Goal: Check status: Check status

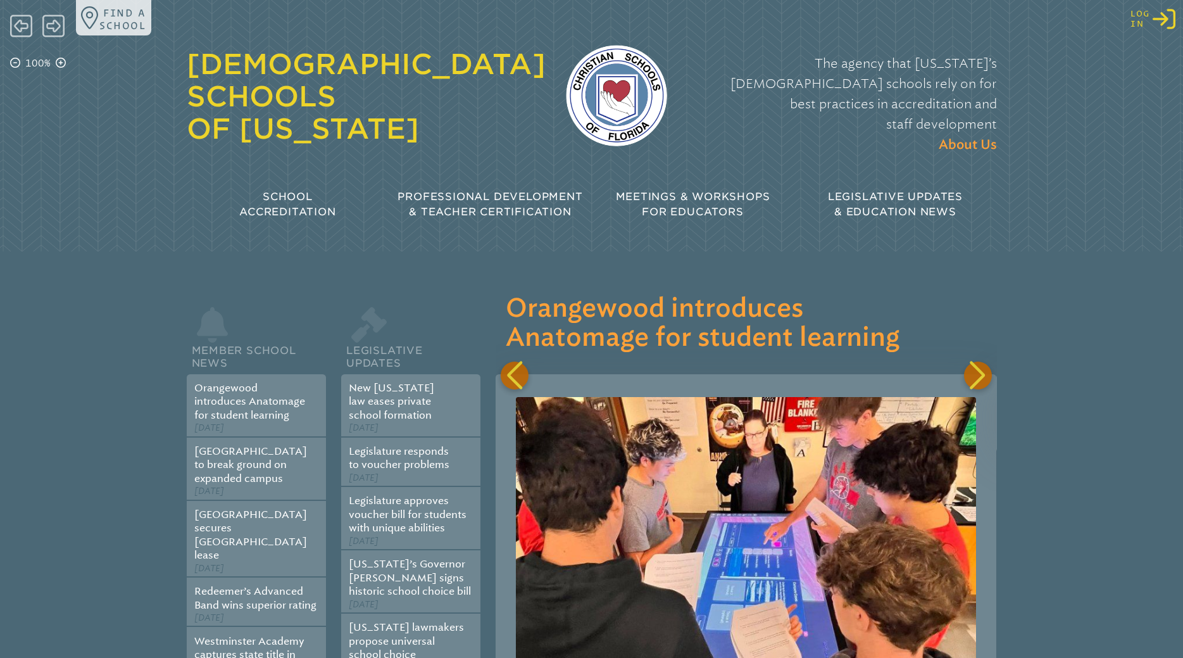
click at [1170, 22] on icon "Log in or Create Account" at bounding box center [1164, 19] width 23 height 23
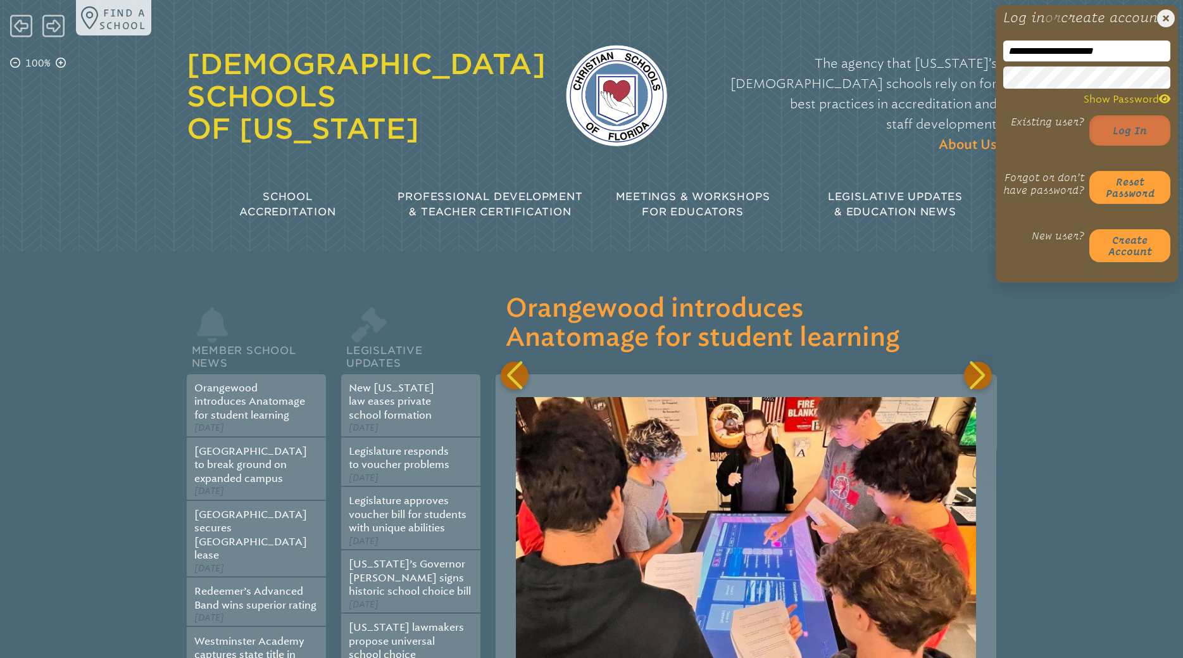
click at [1115, 146] on button "Log in" at bounding box center [1129, 130] width 81 height 30
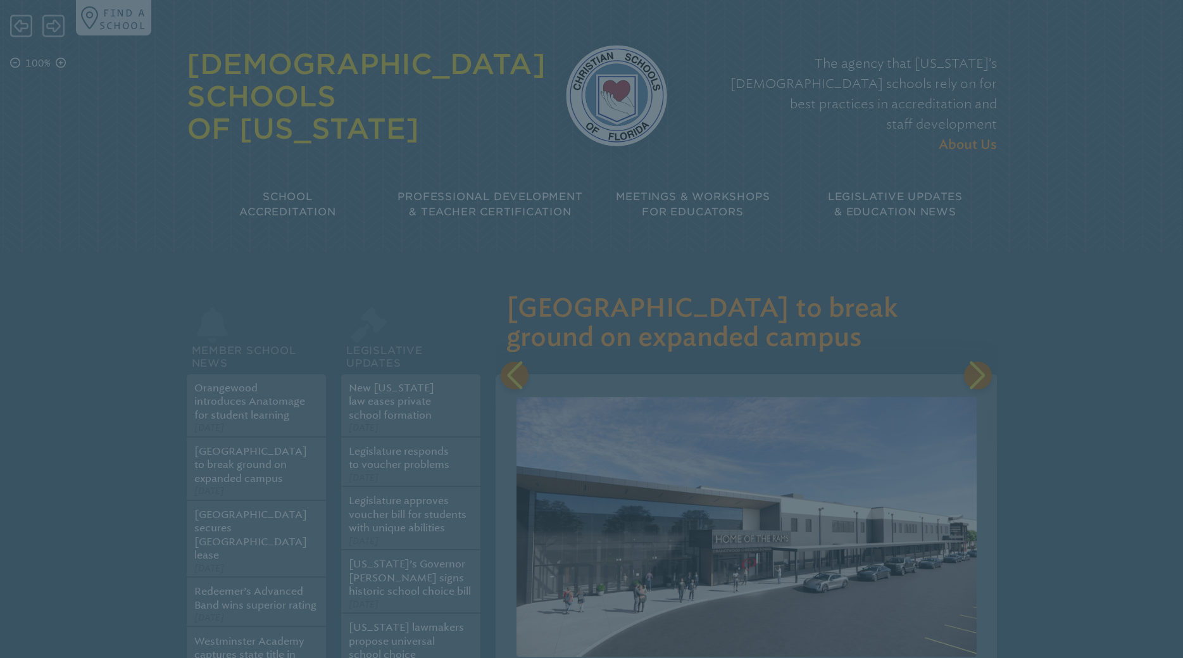
scroll to position [0, 501]
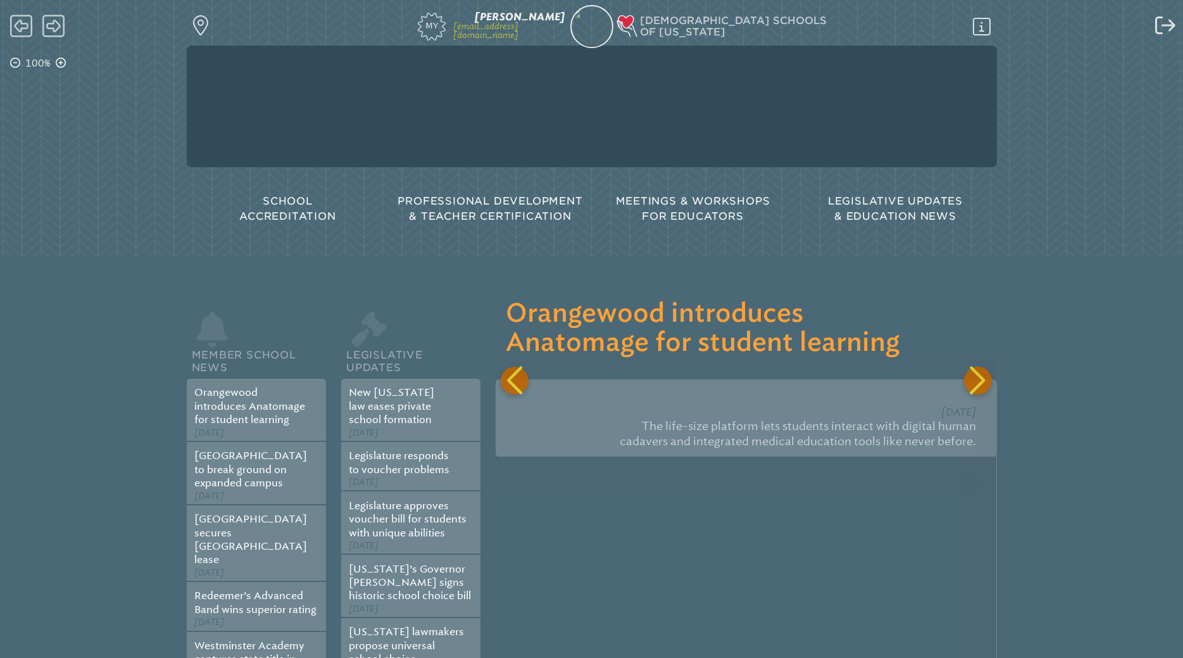
scroll to position [0, 501]
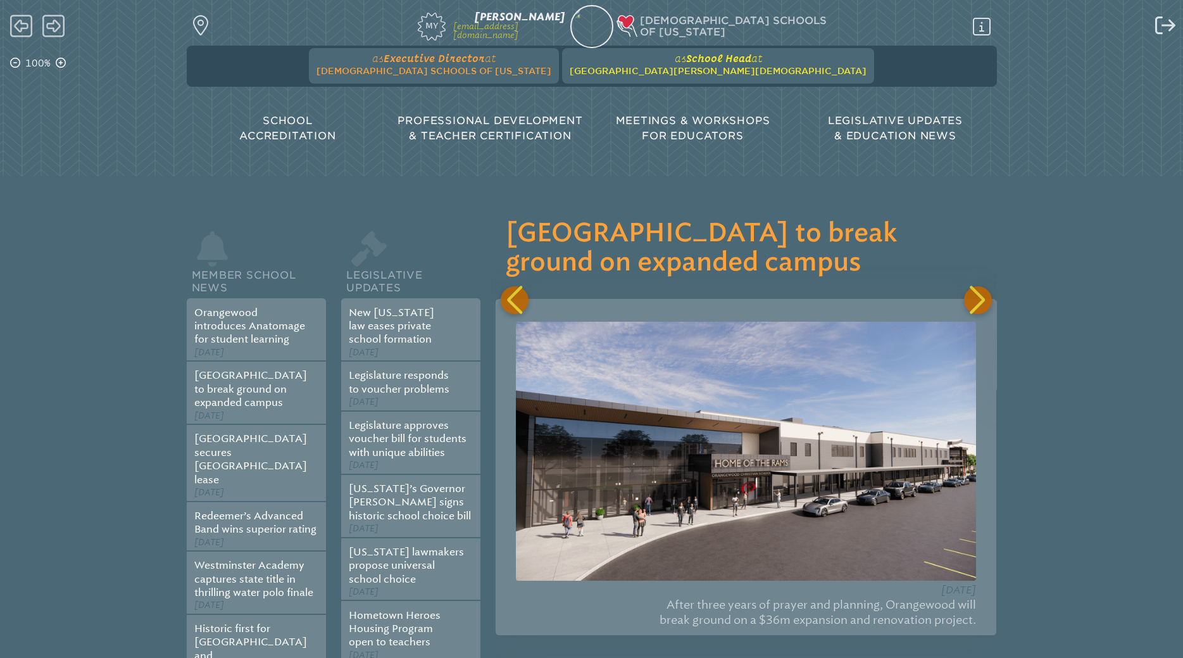
click at [648, 74] on span "[GEOGRAPHIC_DATA][PERSON_NAME][DEMOGRAPHIC_DATA]" at bounding box center [718, 71] width 297 height 10
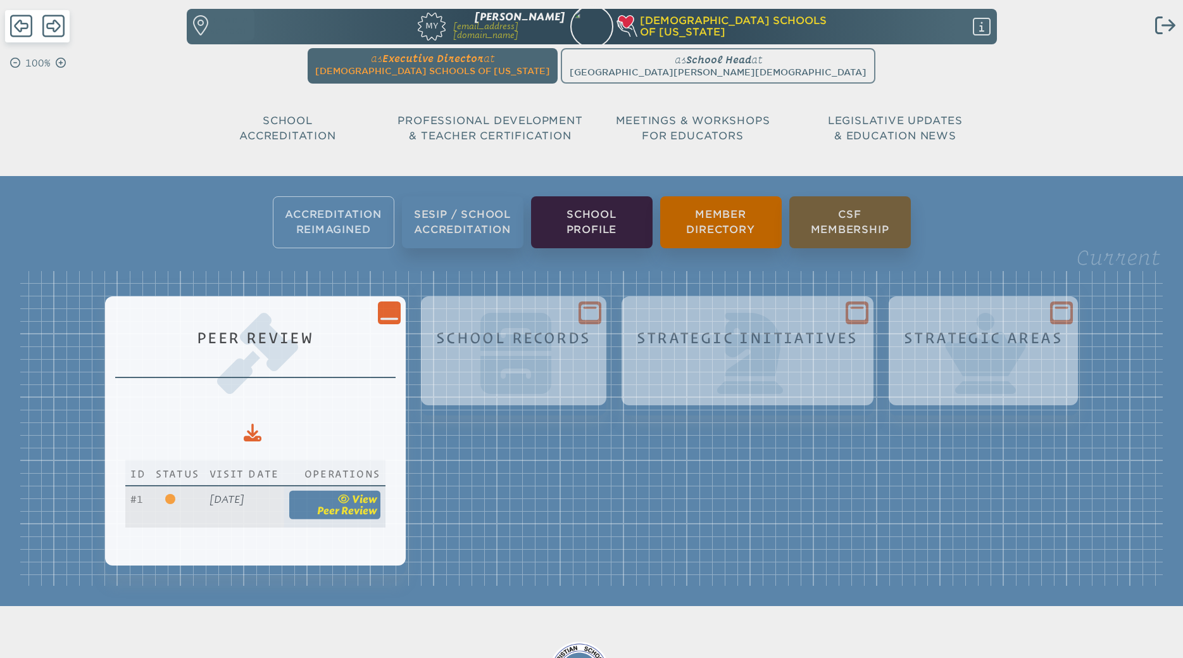
click at [373, 508] on span "Peer Review" at bounding box center [347, 510] width 60 height 12
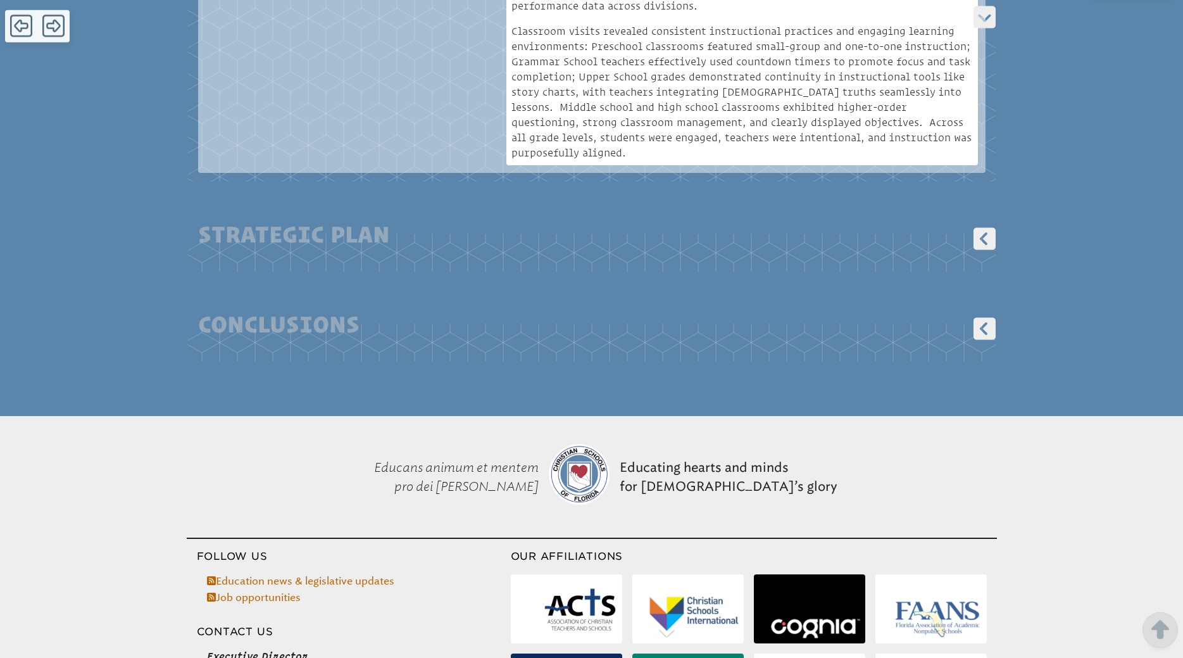
scroll to position [6133, 0]
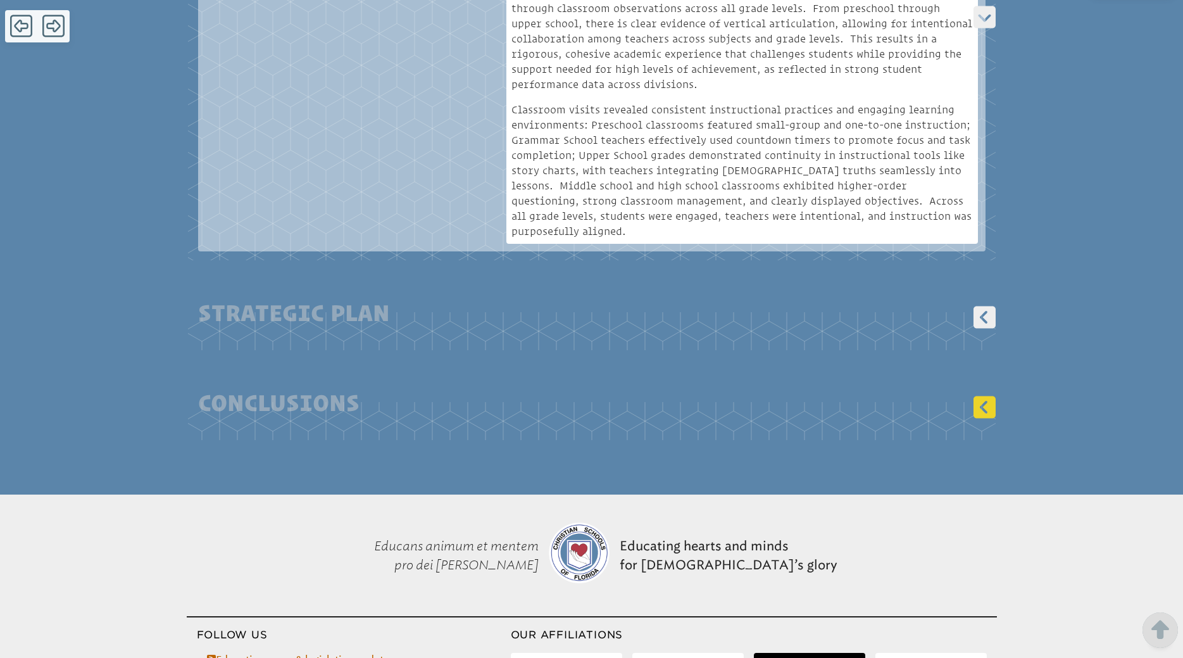
click at [988, 396] on icon at bounding box center [984, 407] width 22 height 22
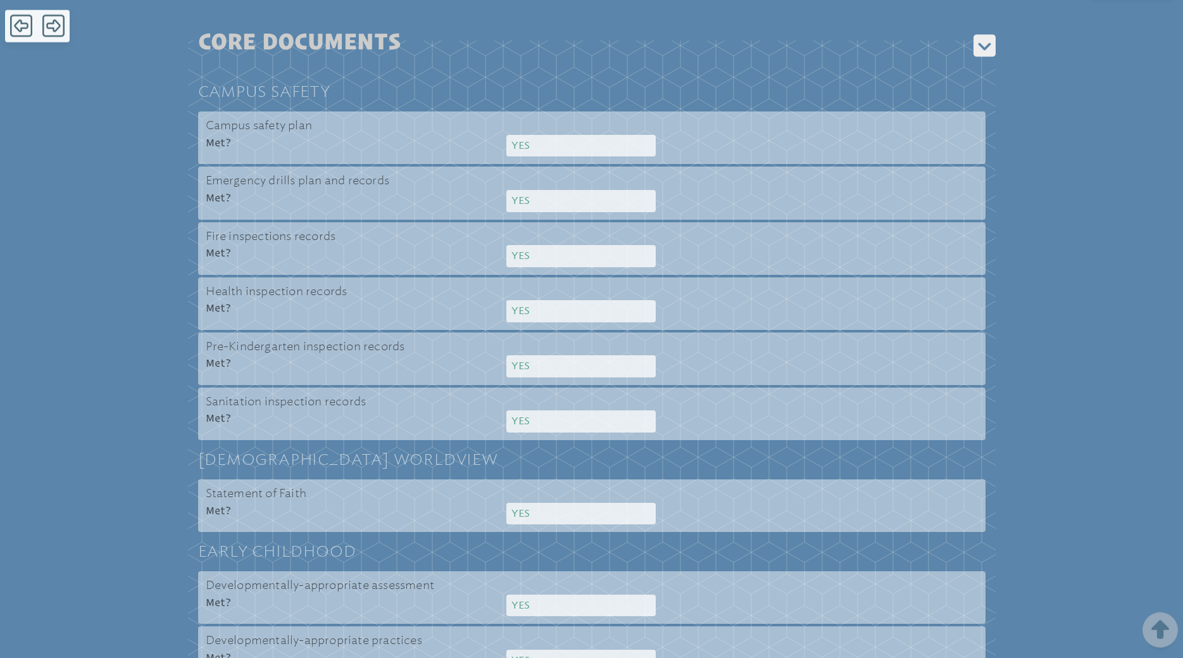
scroll to position [1033, 0]
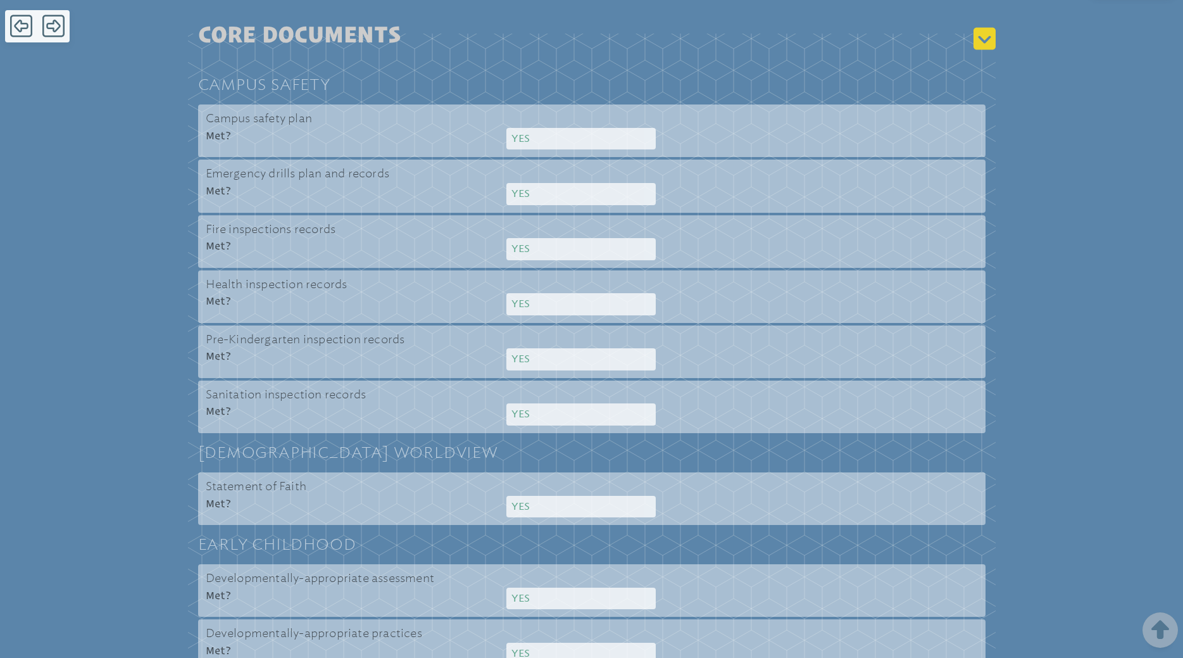
click at [980, 25] on icon at bounding box center [984, 39] width 27 height 28
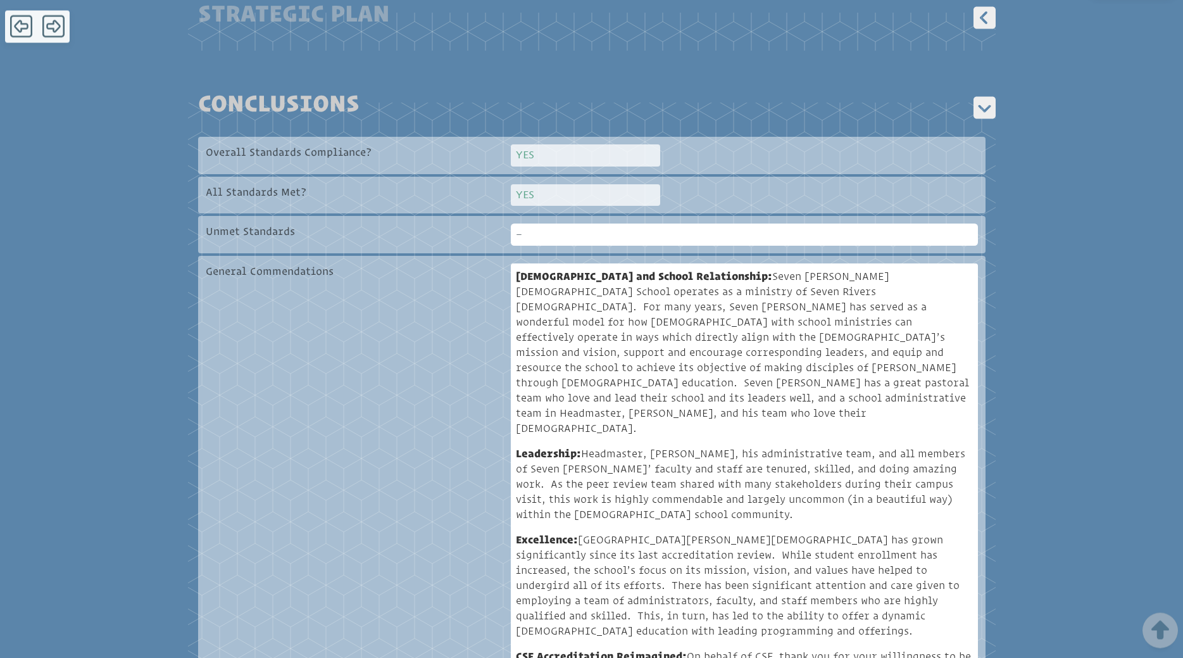
scroll to position [1159, 0]
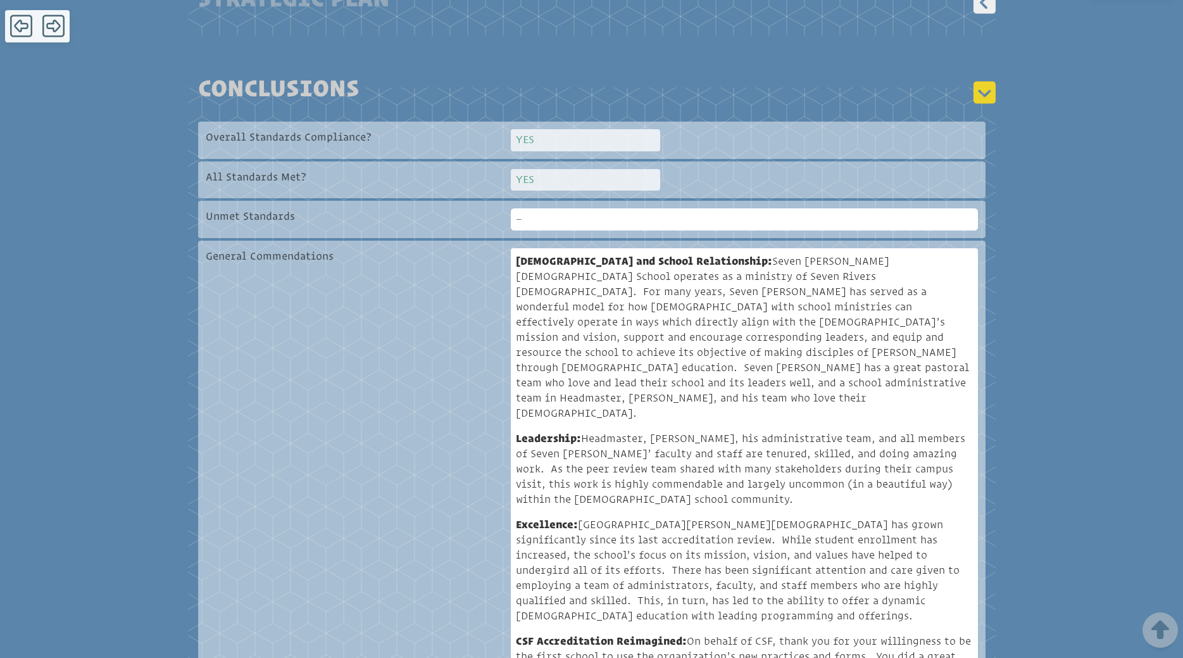
click at [988, 82] on icon at bounding box center [984, 93] width 22 height 22
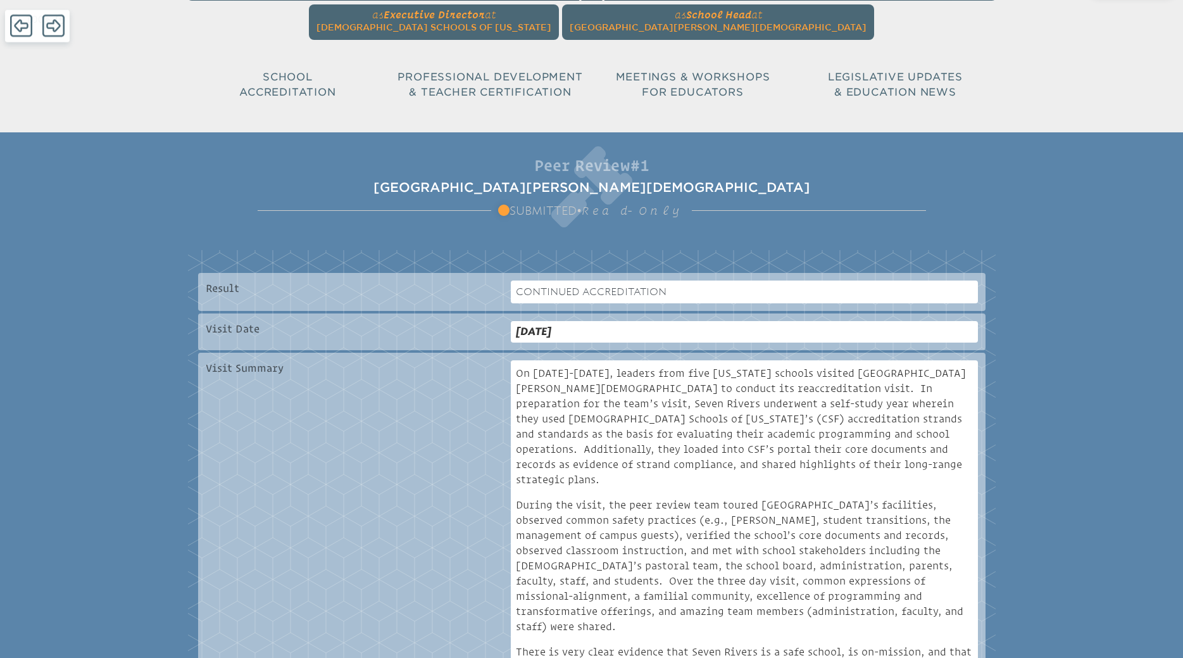
scroll to position [0, 0]
